Goal: Task Accomplishment & Management: Manage account settings

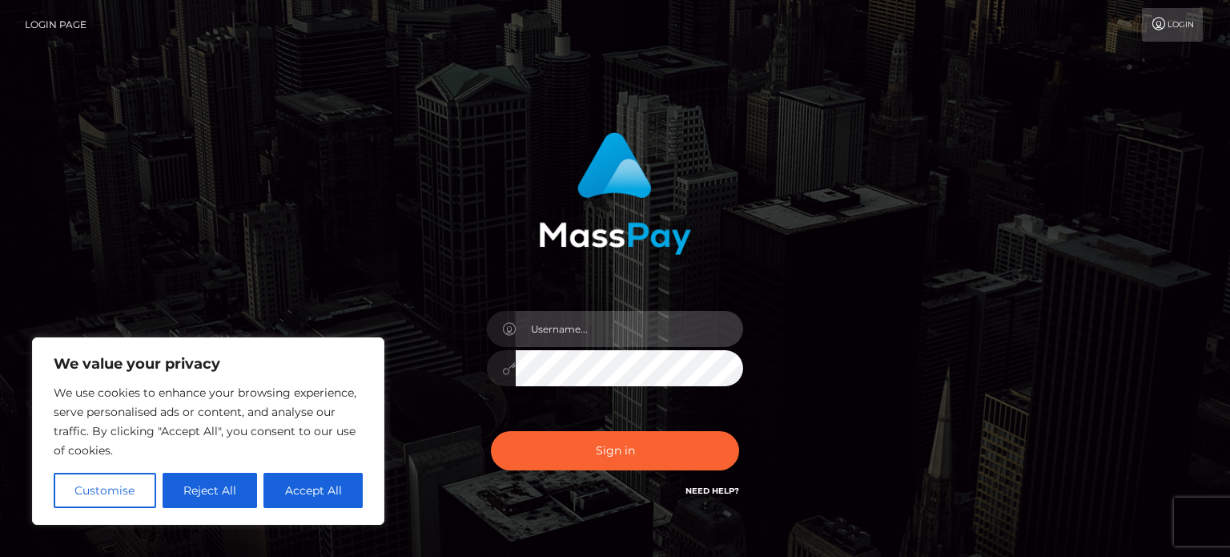
click at [543, 341] on input "text" at bounding box center [630, 329] width 228 height 36
type input "[EMAIL_ADDRESS][DOMAIN_NAME]"
click at [491, 431] on button "Sign in" at bounding box center [615, 450] width 248 height 39
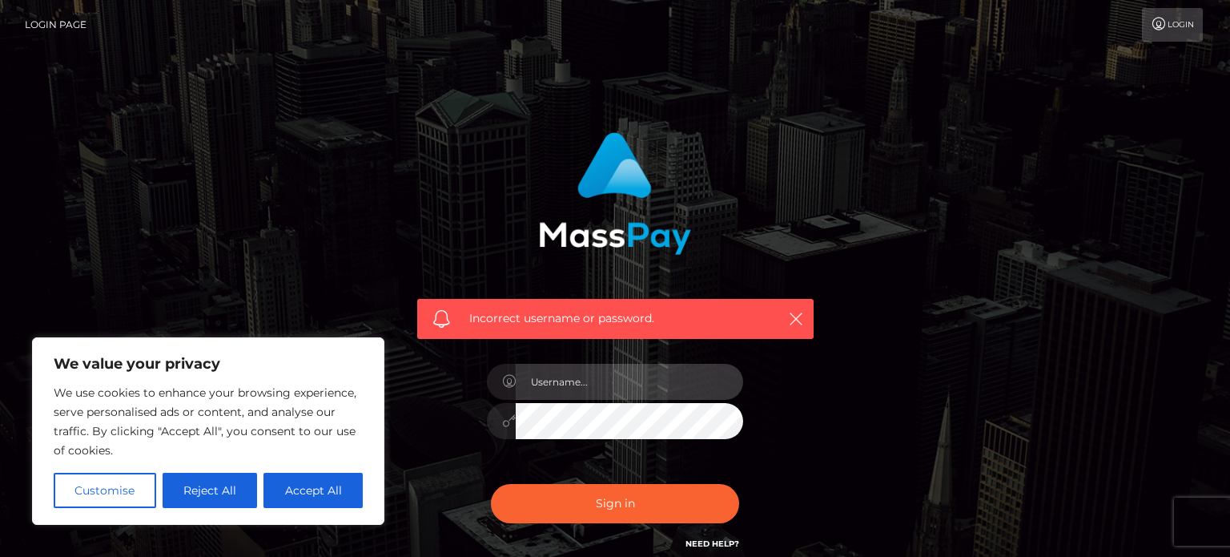
click at [537, 388] on input "text" at bounding box center [630, 382] width 228 height 36
type input "[EMAIL_ADDRESS][DOMAIN_NAME]"
click at [491, 484] on button "Sign in" at bounding box center [615, 503] width 248 height 39
click at [578, 384] on input "text" at bounding box center [630, 382] width 228 height 36
type input "[EMAIL_ADDRESS][DOMAIN_NAME]"
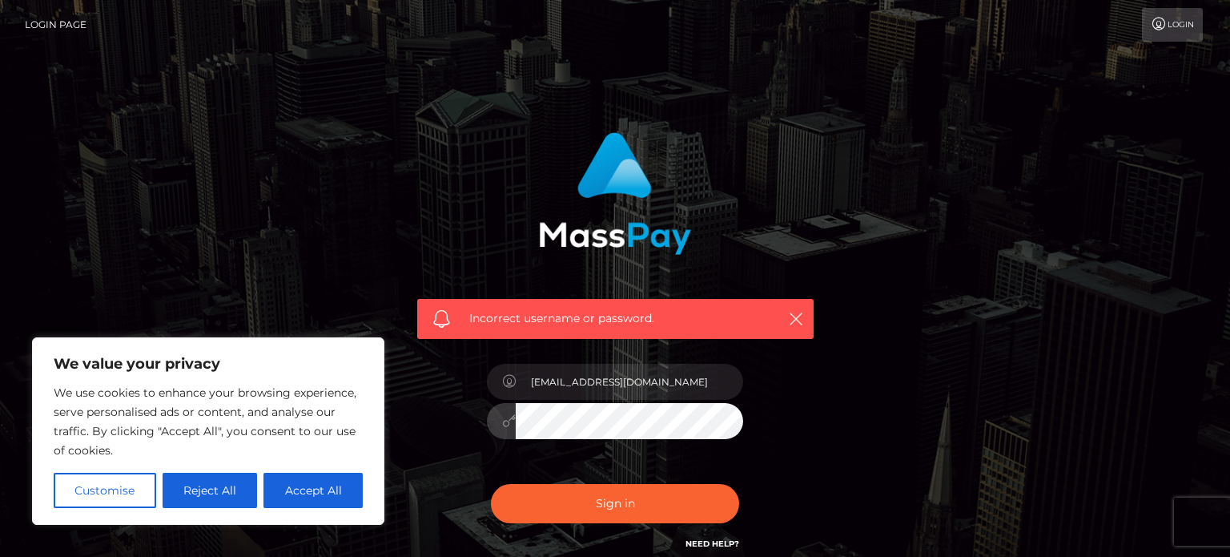
click at [491, 484] on button "Sign in" at bounding box center [615, 503] width 248 height 39
click at [313, 490] on button "Accept All" at bounding box center [313, 490] width 99 height 35
checkbox input "true"
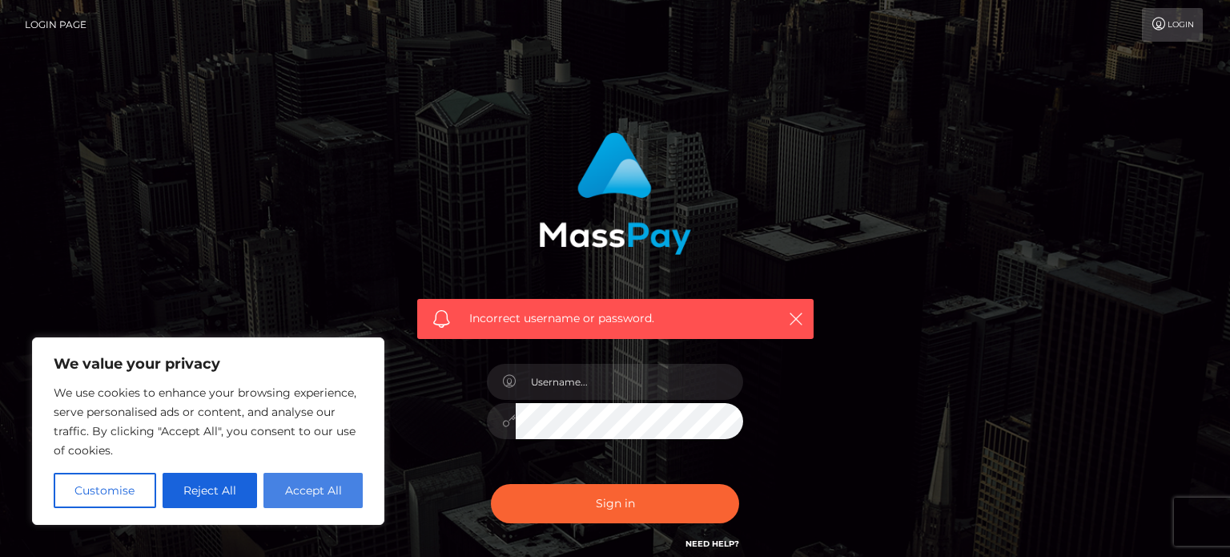
checkbox input "true"
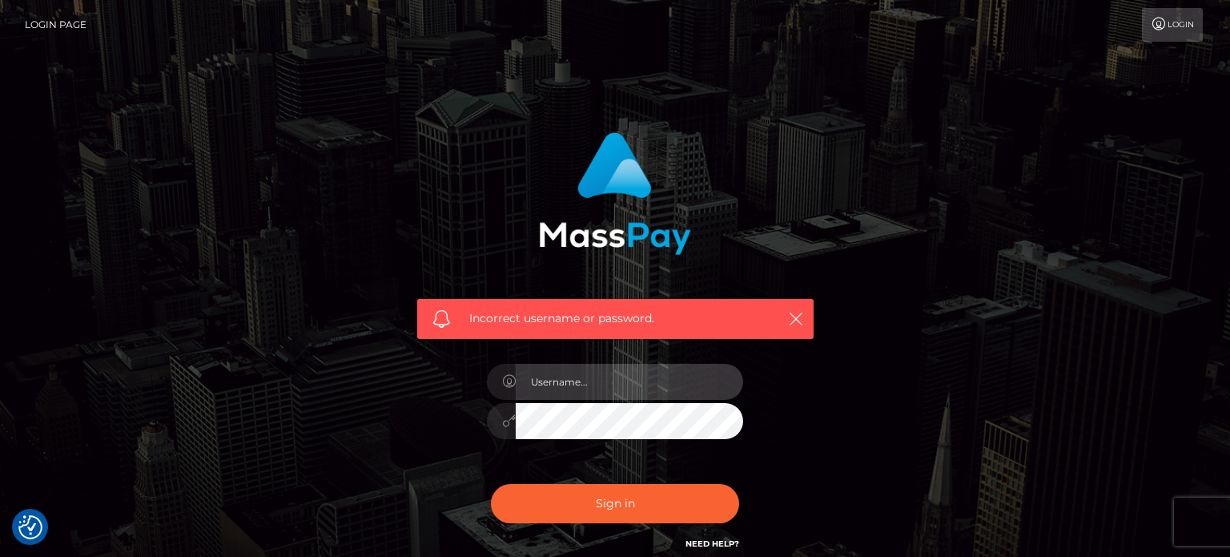
click at [572, 370] on input "text" at bounding box center [630, 382] width 228 height 36
type input "[EMAIL_ADDRESS][DOMAIN_NAME]"
